Goal: Information Seeking & Learning: Learn about a topic

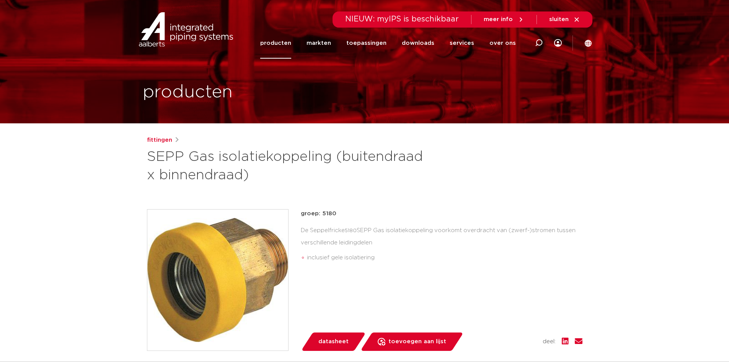
click at [289, 45] on link "producten" at bounding box center [275, 43] width 31 height 31
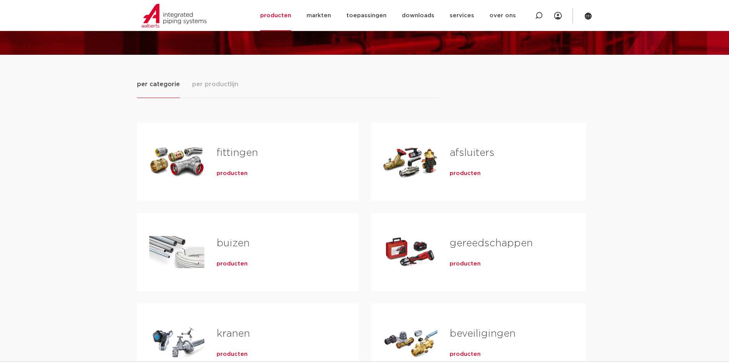
scroll to position [115, 0]
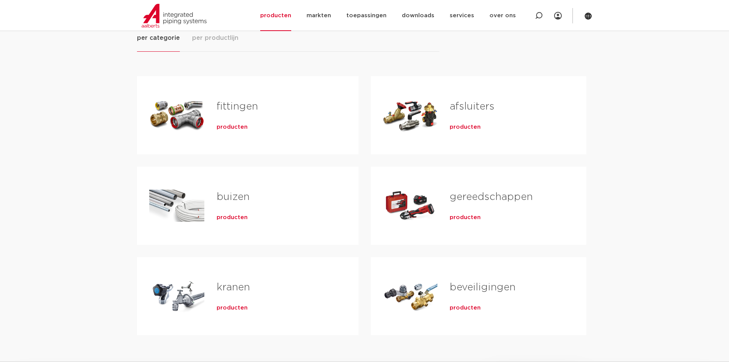
click at [230, 129] on span "producten" at bounding box center [232, 127] width 31 height 8
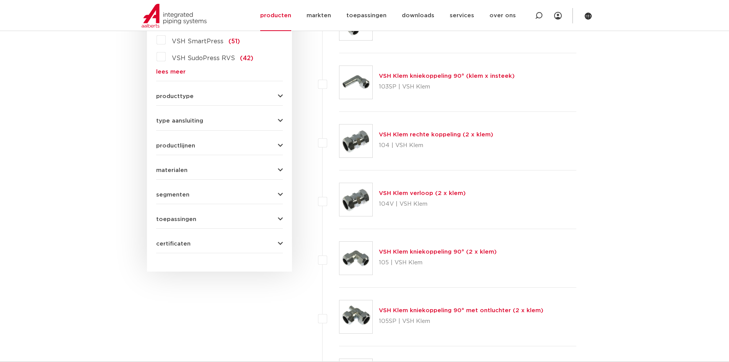
scroll to position [153, 0]
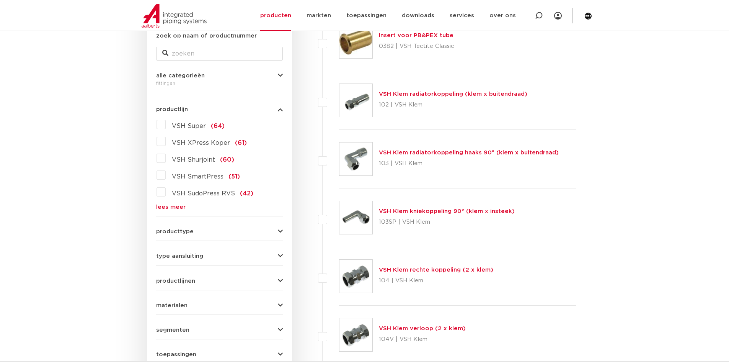
click at [174, 206] on link "lees meer" at bounding box center [219, 207] width 127 height 6
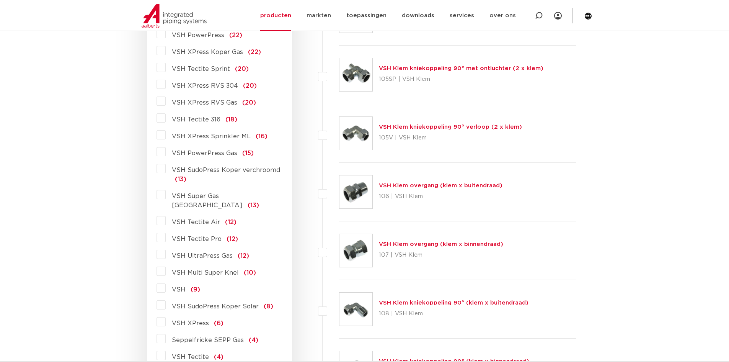
scroll to position [536, 0]
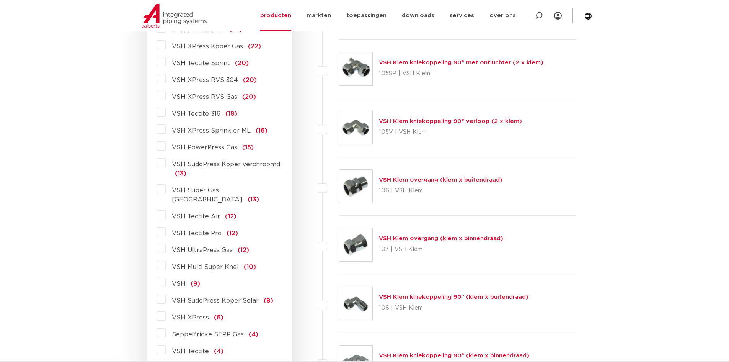
click at [166, 146] on label "VSH PowerPress Gas (15)" at bounding box center [210, 146] width 88 height 12
click at [0, 0] on input "VSH PowerPress Gas (15)" at bounding box center [0, 0] width 0 height 0
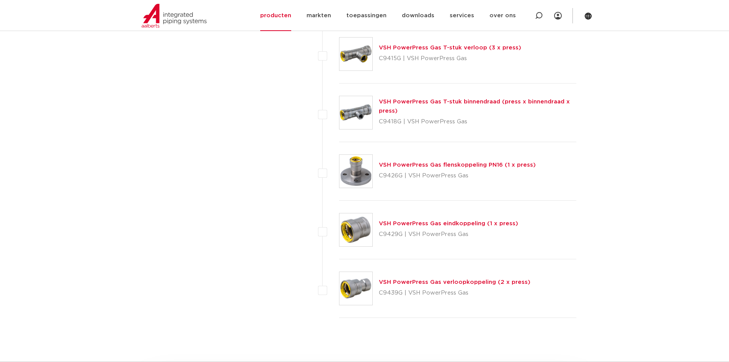
scroll to position [727, 0]
click at [479, 283] on link "VSH PowerPress Gas verloopkoppeling (2 x press)" at bounding box center [455, 281] width 152 height 6
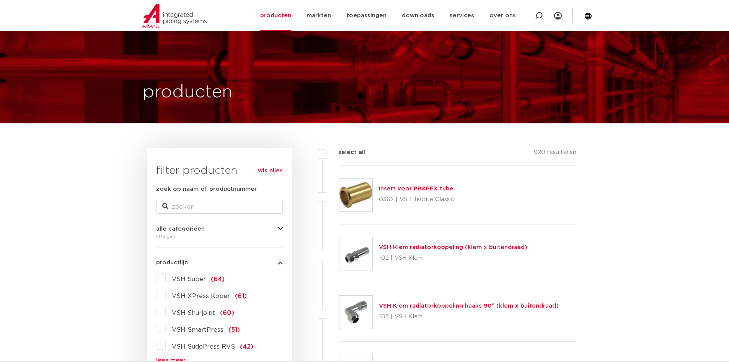
scroll to position [727, 0]
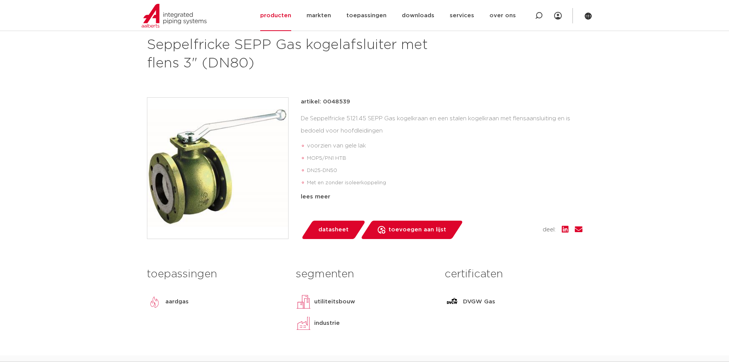
scroll to position [115, 0]
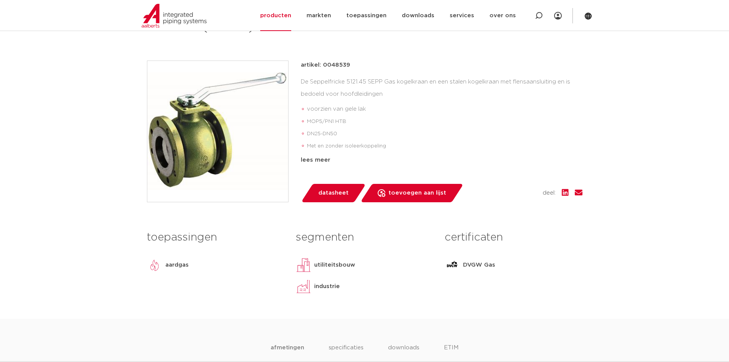
scroll to position [153, 0]
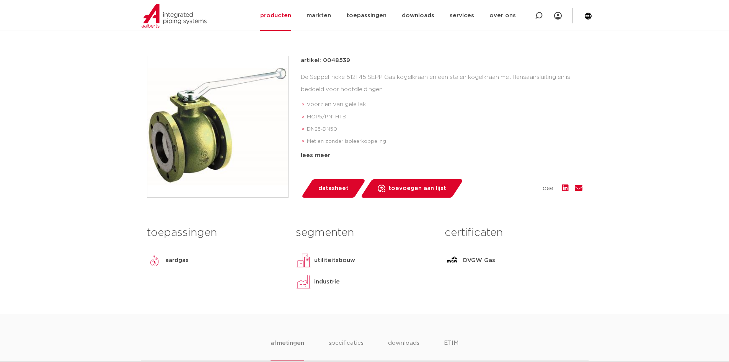
click at [341, 57] on p "artikel: 0048539" at bounding box center [325, 60] width 49 height 9
copy p "0048539"
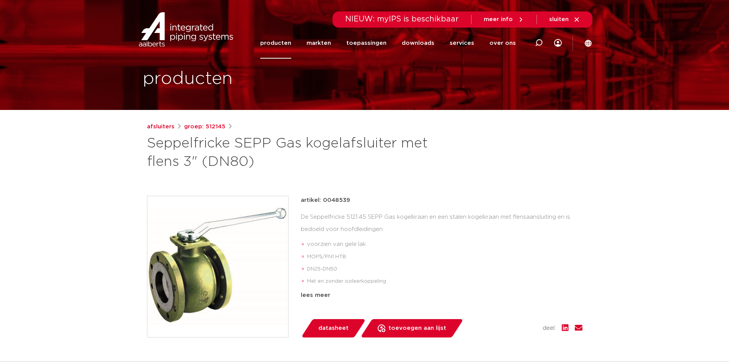
scroll to position [0, 0]
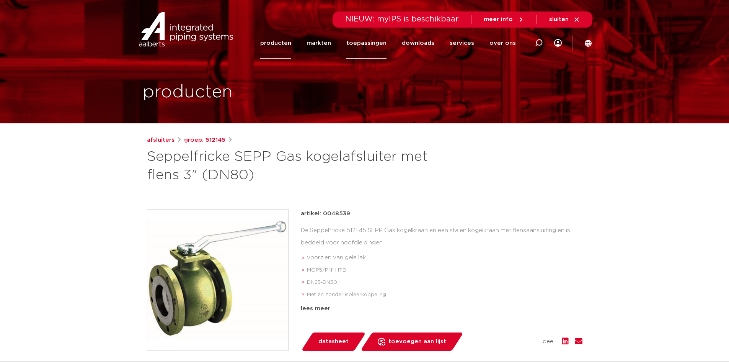
click at [355, 43] on link "toepassingen" at bounding box center [366, 43] width 40 height 31
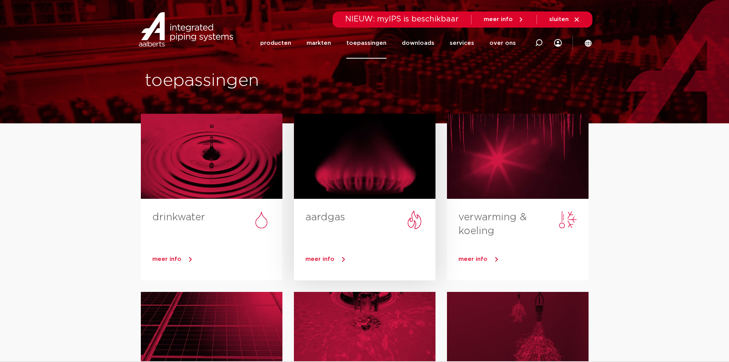
click at [320, 259] on span "meer info" at bounding box center [319, 259] width 29 height 6
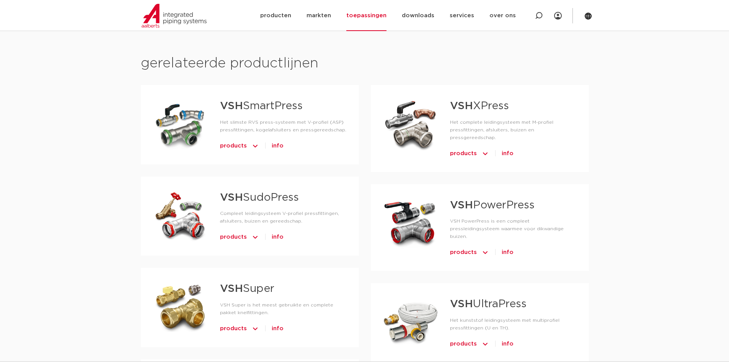
scroll to position [306, 0]
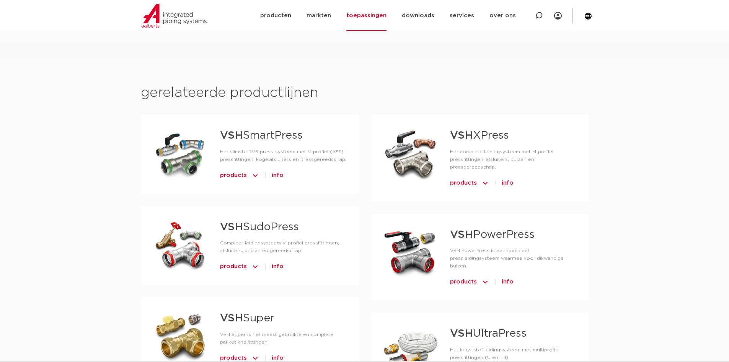
click at [238, 175] on span "products" at bounding box center [233, 175] width 27 height 12
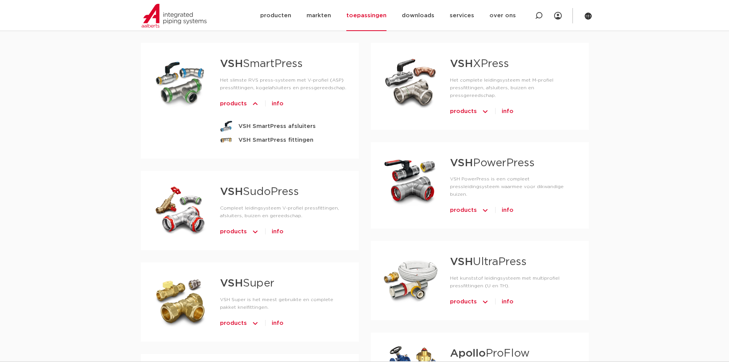
scroll to position [421, 0]
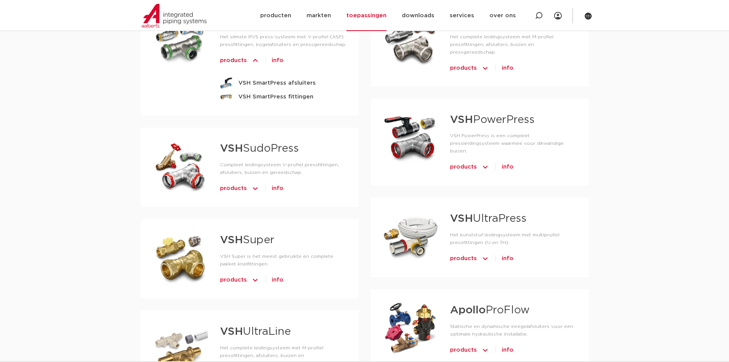
click at [504, 161] on span "info" at bounding box center [508, 167] width 12 height 12
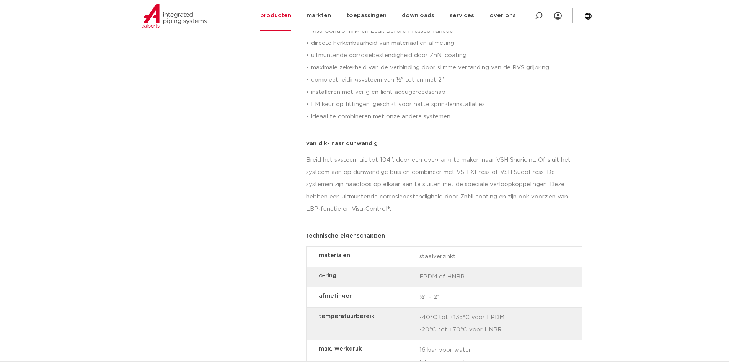
scroll to position [459, 0]
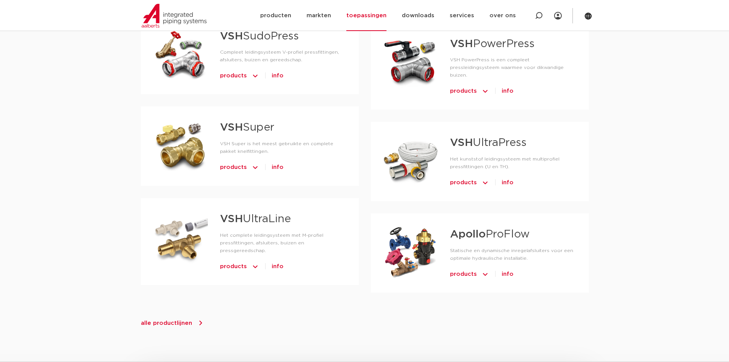
scroll to position [498, 0]
click at [269, 256] on div "products info VSH UltraLine buizen VSH UltraLine fittingen messing VSH UltraLin…" at bounding box center [283, 263] width 127 height 15
click at [273, 260] on span "info" at bounding box center [278, 266] width 12 height 12
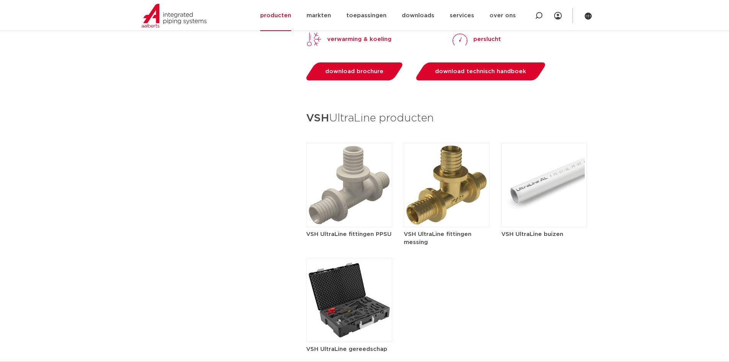
scroll to position [1110, 0]
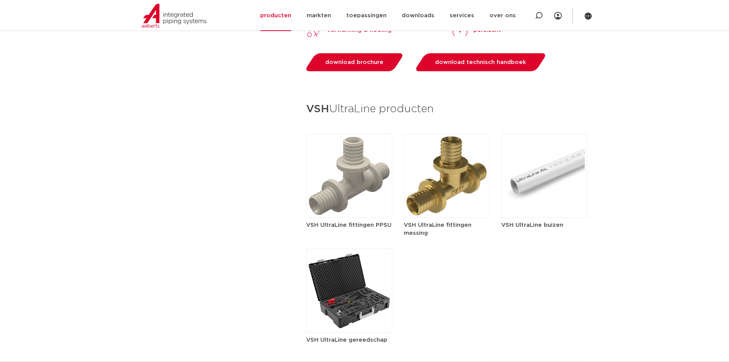
click at [418, 231] on h5 "VSH UltraLine fittingen messing" at bounding box center [447, 229] width 86 height 16
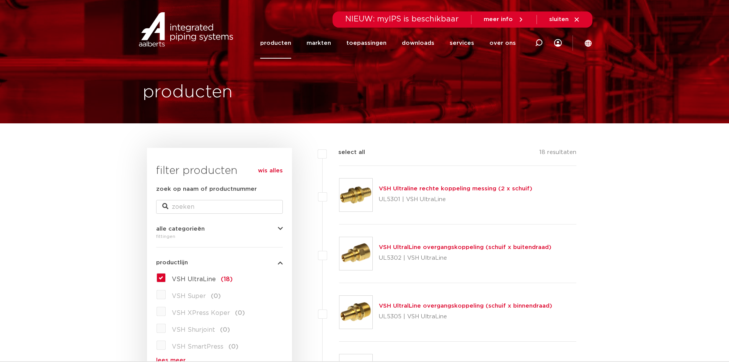
click at [421, 187] on link "VSH Ultraline rechte koppeling messing (2 x schuif)" at bounding box center [456, 189] width 154 height 6
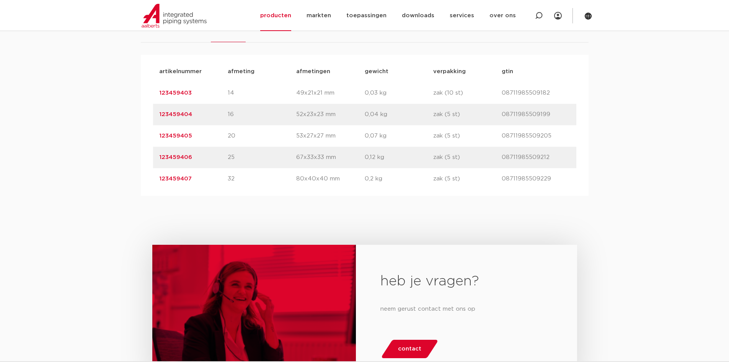
scroll to position [498, 0]
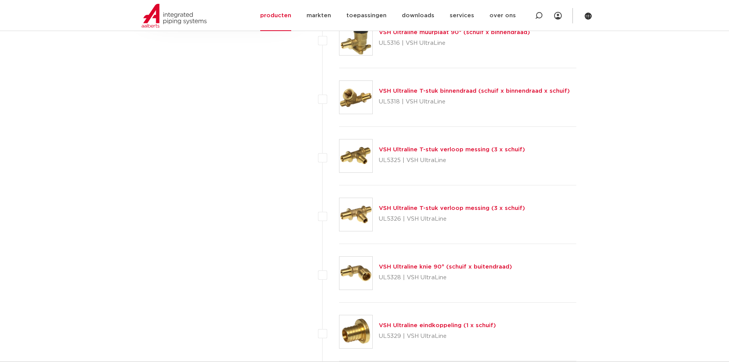
scroll to position [574, 0]
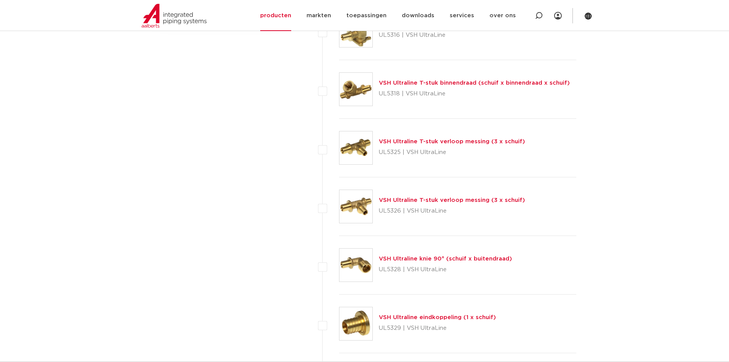
click at [455, 84] on link "VSH Ultraline T-stuk binnendraad (schuif x binnendraad x schuif)" at bounding box center [474, 83] width 191 height 6
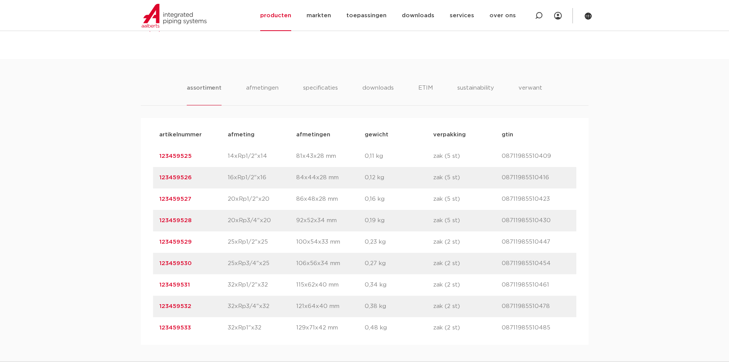
scroll to position [459, 0]
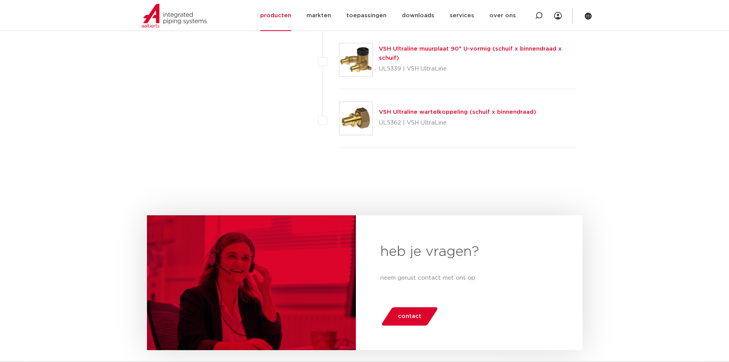
scroll to position [957, 0]
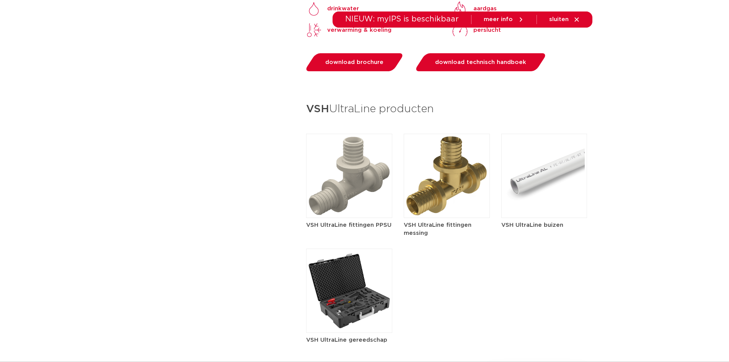
click at [359, 313] on img at bounding box center [349, 290] width 86 height 84
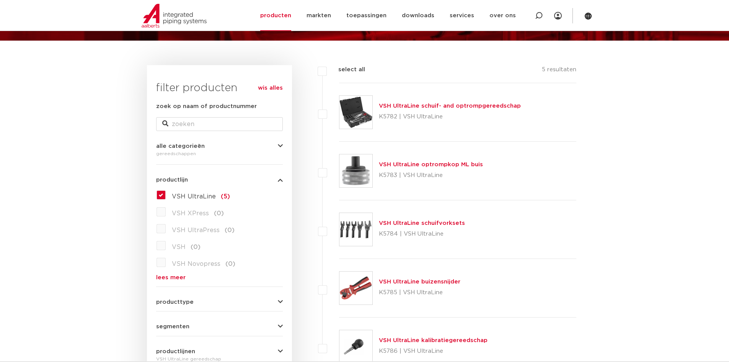
scroll to position [64, 0]
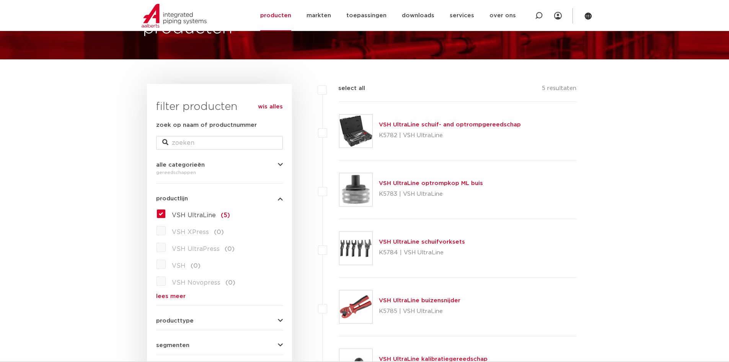
click at [449, 123] on link "VSH UltraLine schuif- and optrompgereedschap" at bounding box center [450, 125] width 142 height 6
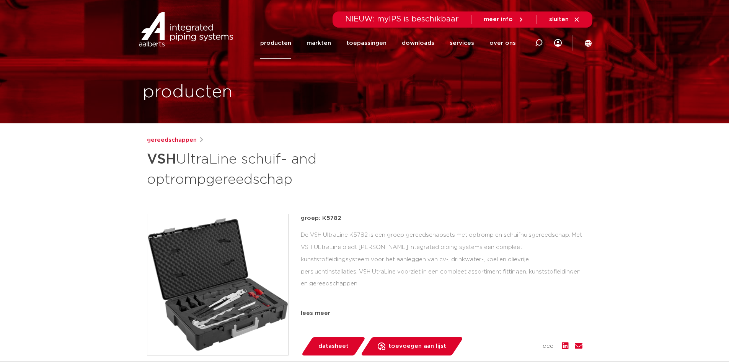
click at [269, 257] on img at bounding box center [217, 284] width 141 height 141
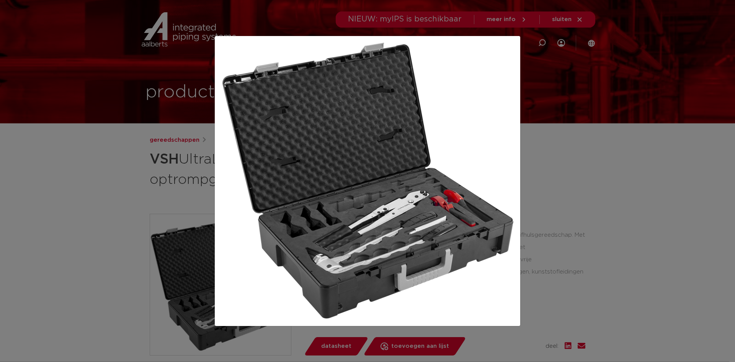
click at [576, 199] on div at bounding box center [367, 181] width 735 height 362
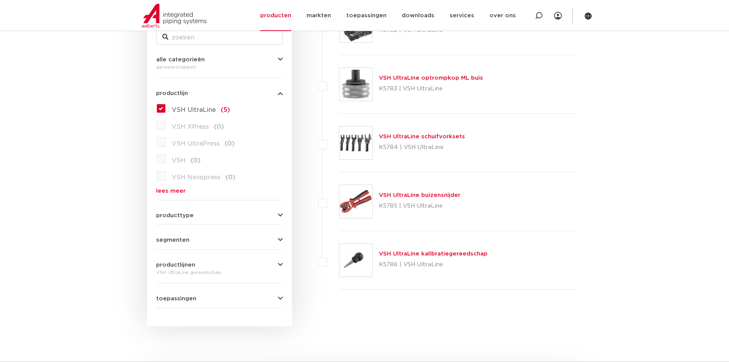
scroll to position [179, 0]
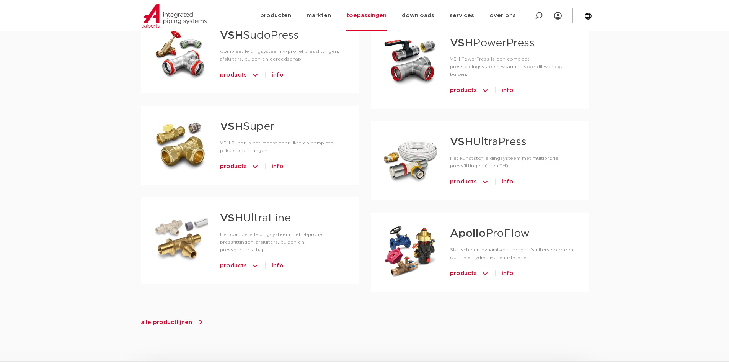
click at [460, 267] on span "products" at bounding box center [463, 273] width 27 height 12
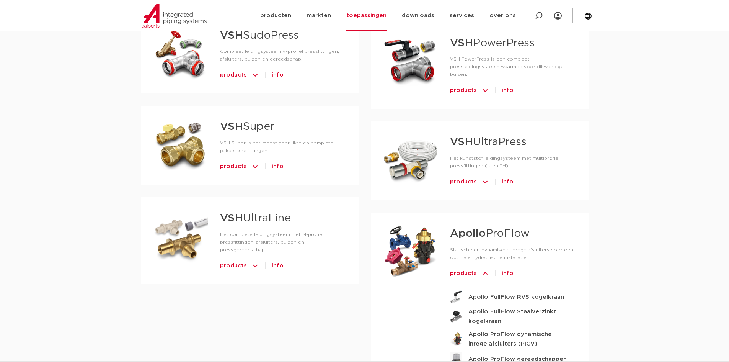
click at [503, 267] on span "info" at bounding box center [508, 273] width 12 height 12
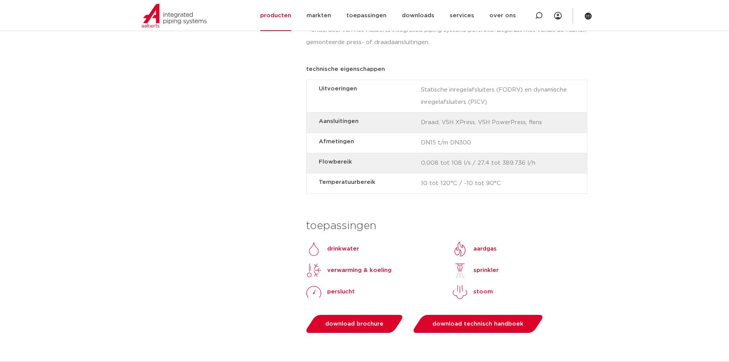
scroll to position [727, 0]
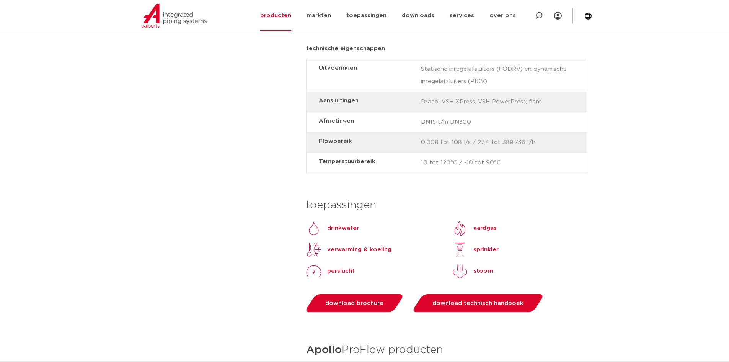
click at [487, 224] on p "aardgas" at bounding box center [485, 228] width 23 height 9
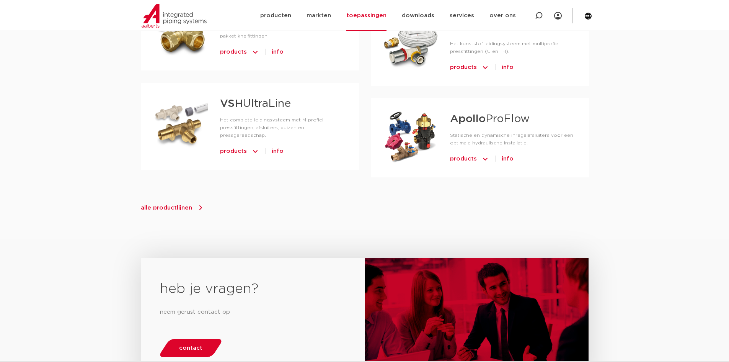
scroll to position [564, 0]
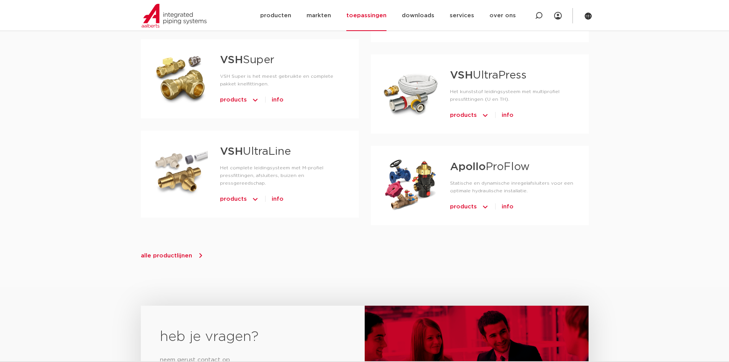
click at [480, 201] on span "products" at bounding box center [469, 207] width 39 height 12
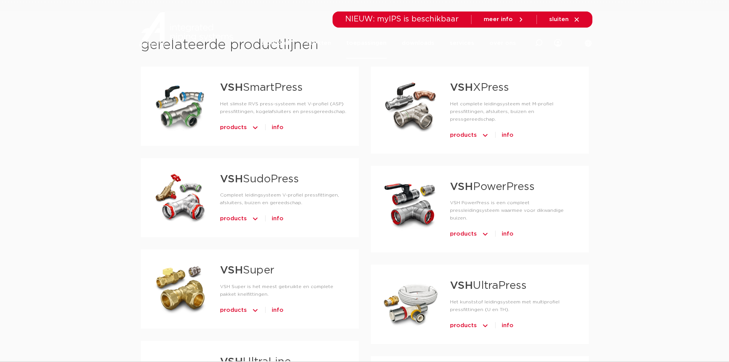
scroll to position [0, 0]
